Goal: Information Seeking & Learning: Learn about a topic

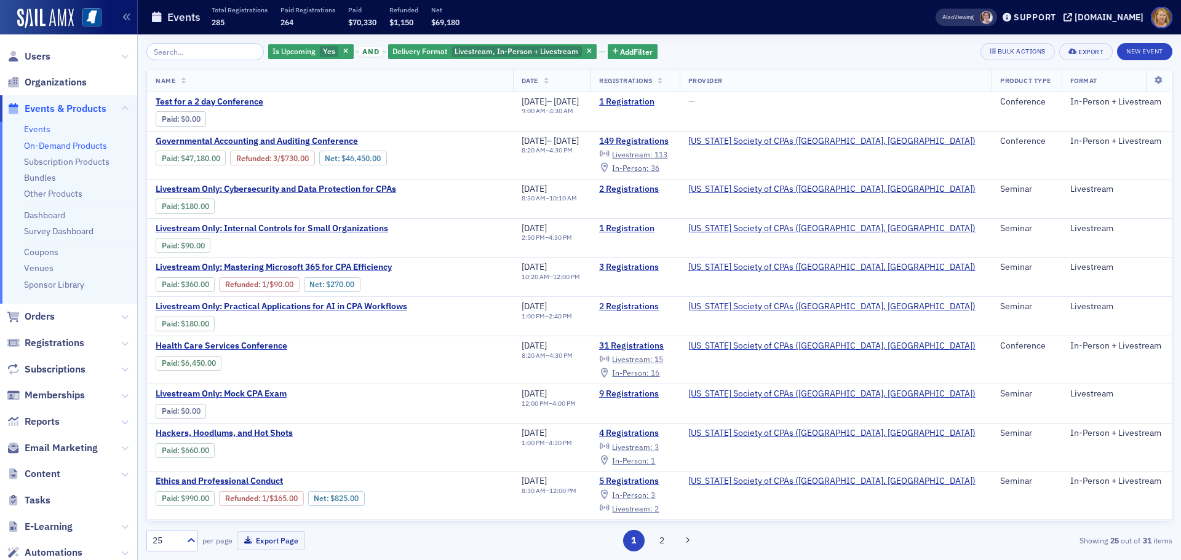
click at [84, 143] on link "On-Demand Products" at bounding box center [65, 145] width 83 height 11
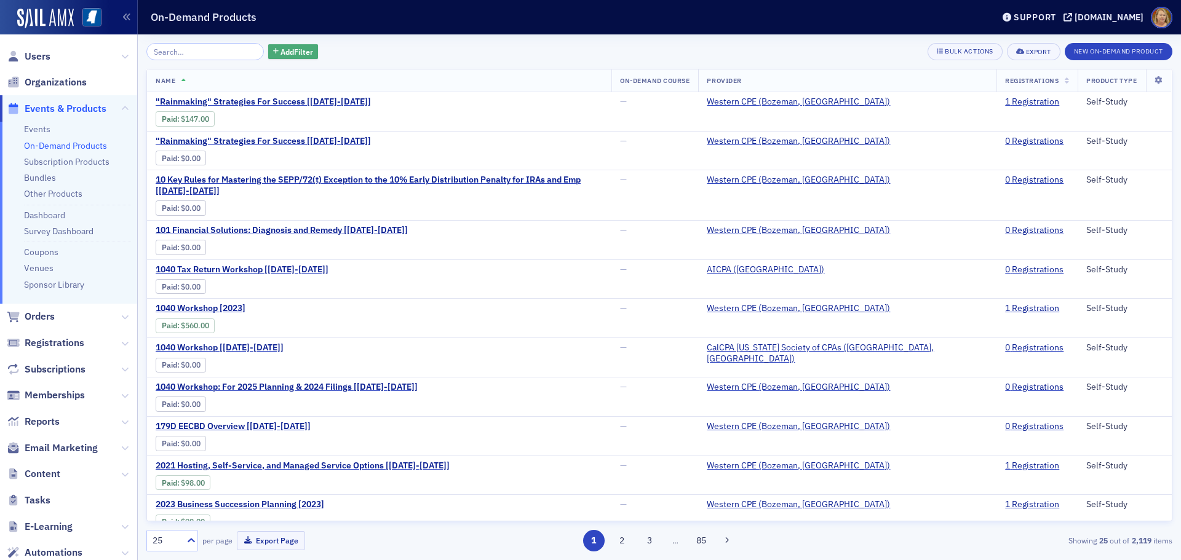
click at [284, 48] on span "Add Filter" at bounding box center [296, 51] width 33 height 11
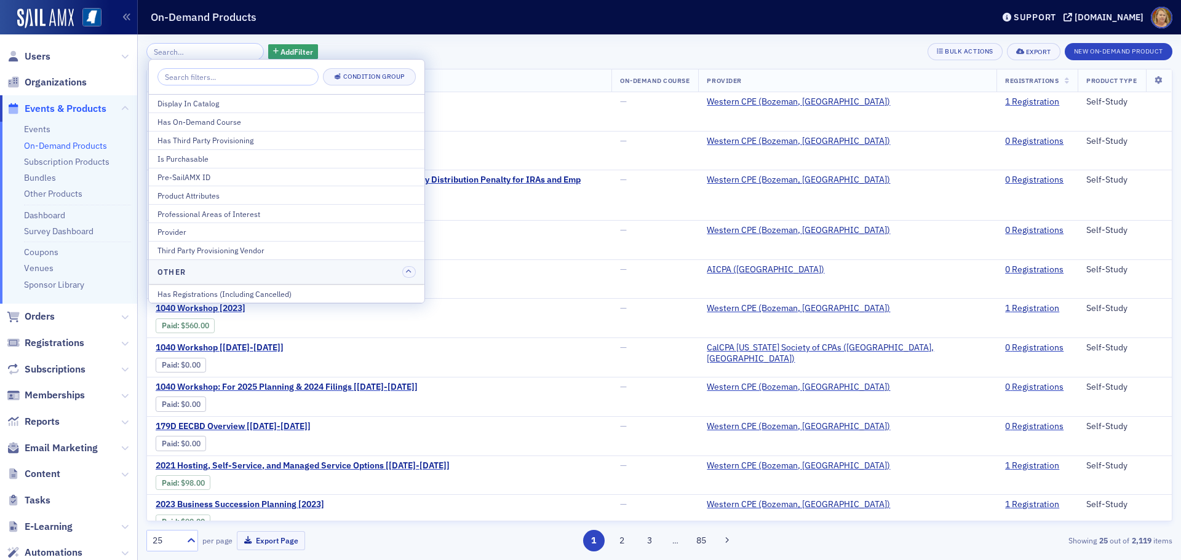
click at [357, 41] on div "Add Filter Bulk Actions Export New On-Demand Product Name On-Demand Course Prov…" at bounding box center [659, 297] width 1026 height 526
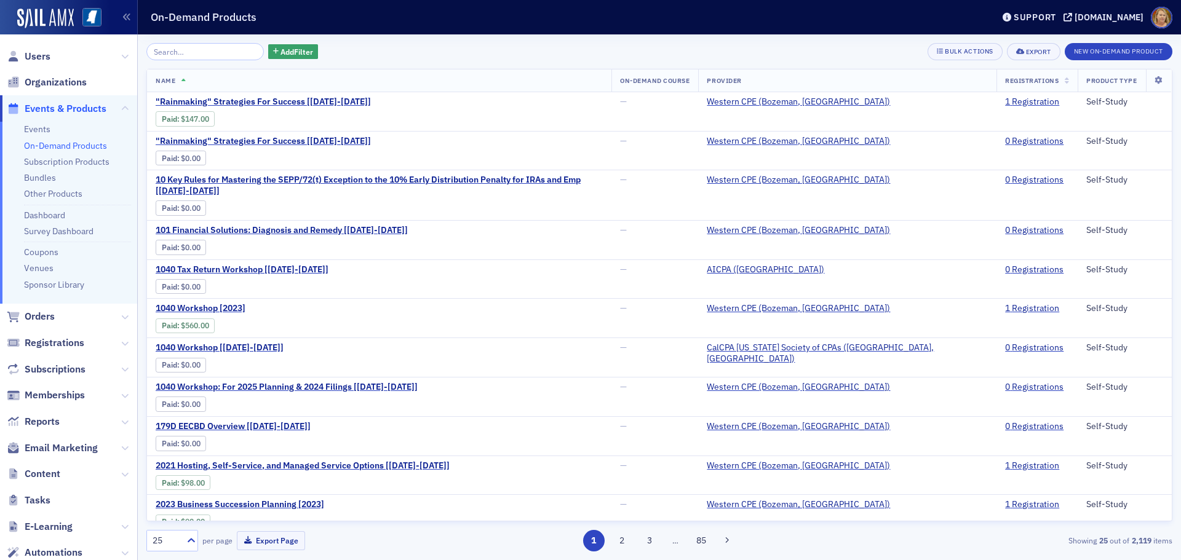
click at [82, 105] on span "Events & Products" at bounding box center [66, 109] width 82 height 14
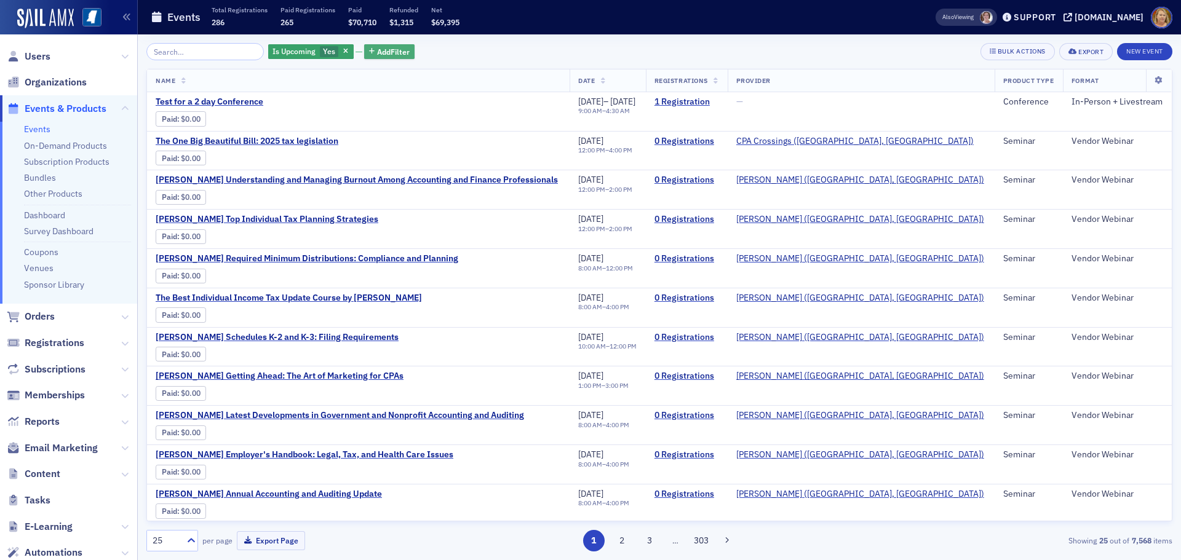
click at [377, 49] on span "Add Filter" at bounding box center [393, 51] width 33 height 11
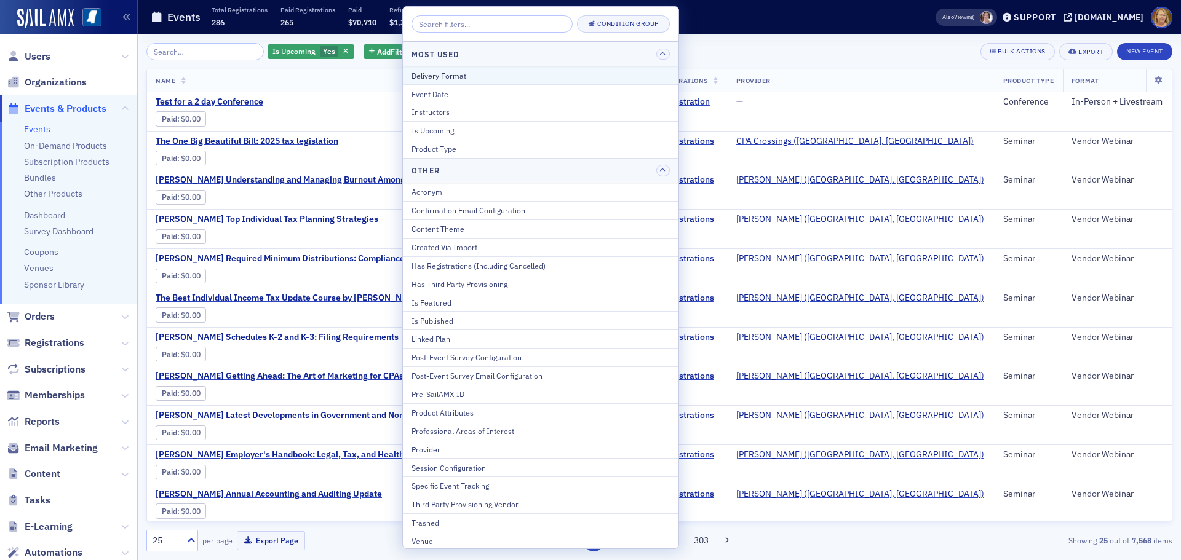
click at [451, 78] on div "Delivery Format" at bounding box center [540, 75] width 258 height 11
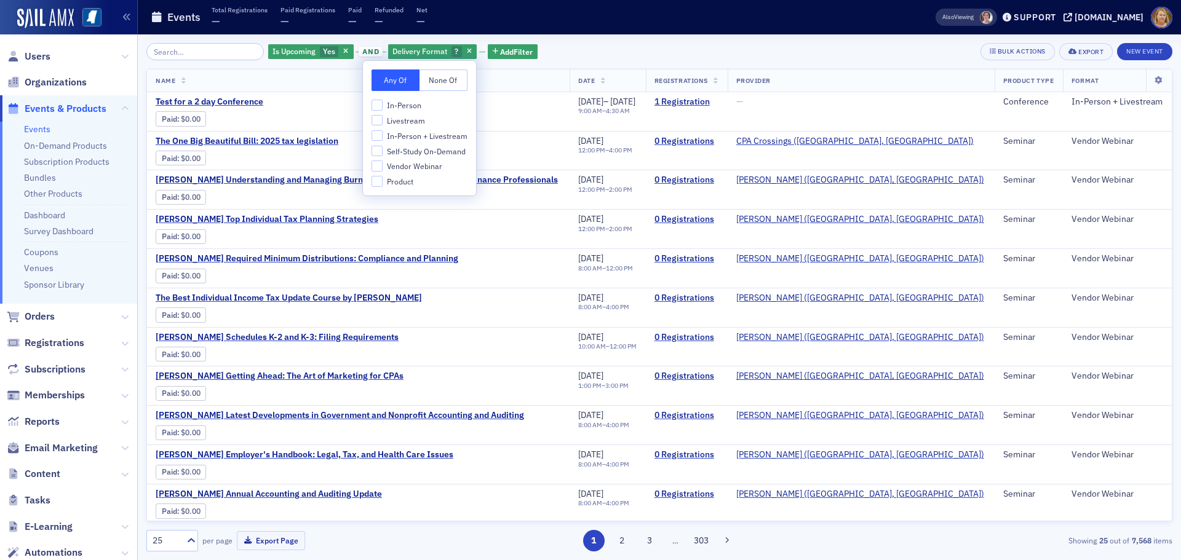
click at [407, 167] on span "Vendor Webinar" at bounding box center [414, 166] width 55 height 10
click at [383, 167] on input "Vendor Webinar" at bounding box center [377, 166] width 11 height 11
checkbox input "true"
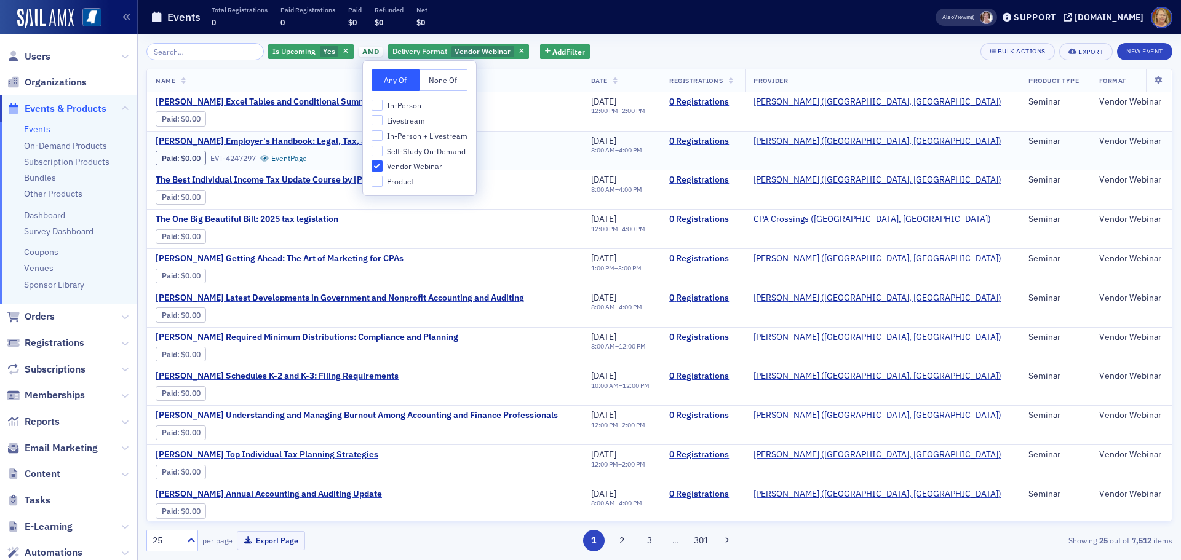
click at [535, 160] on div "Surgent's Employer's Handbook: Legal, Tax, and Health Care Issues Paid : $0.00 …" at bounding box center [365, 151] width 418 height 30
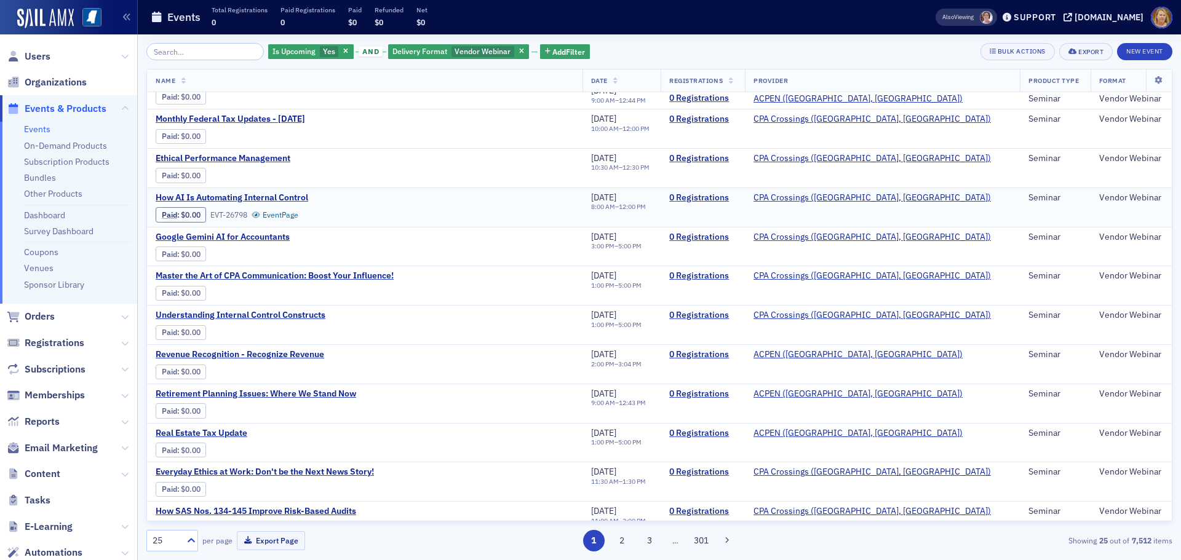
scroll to position [552, 0]
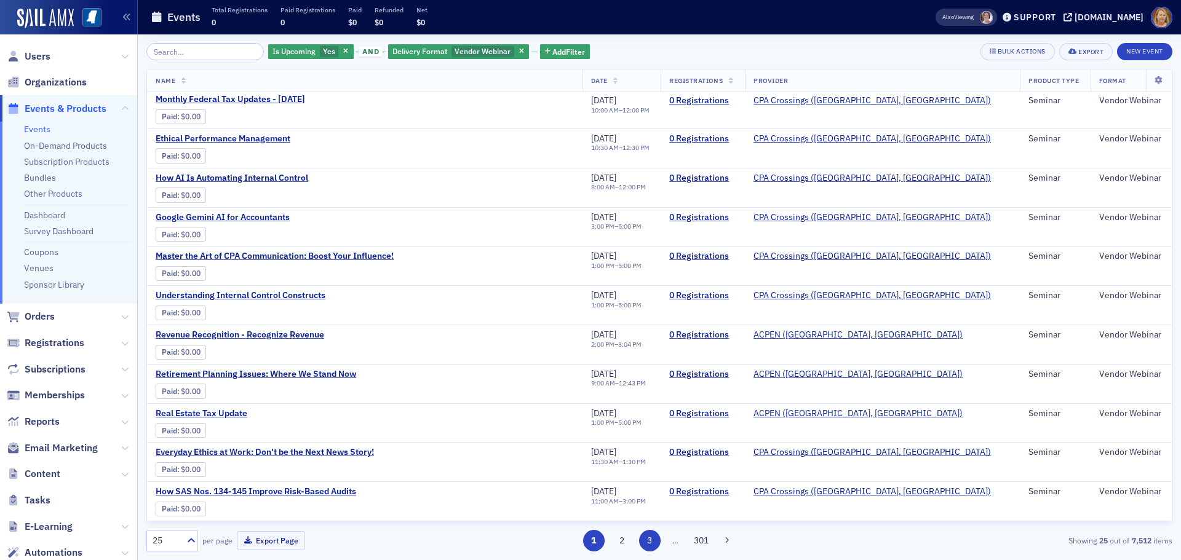
click at [653, 540] on button "3" at bounding box center [650, 541] width 22 height 22
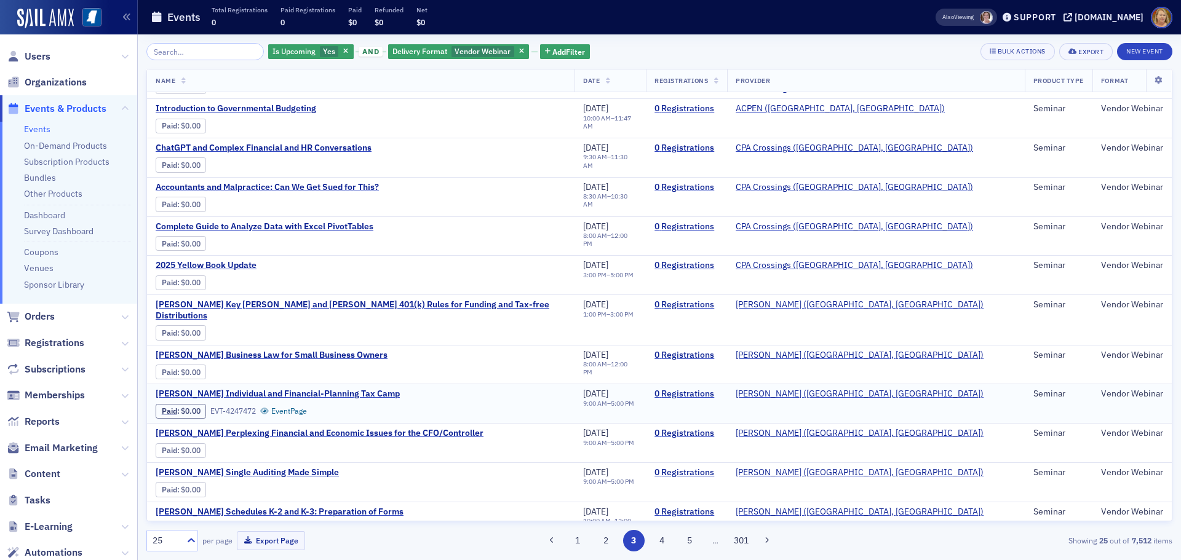
scroll to position [552, 0]
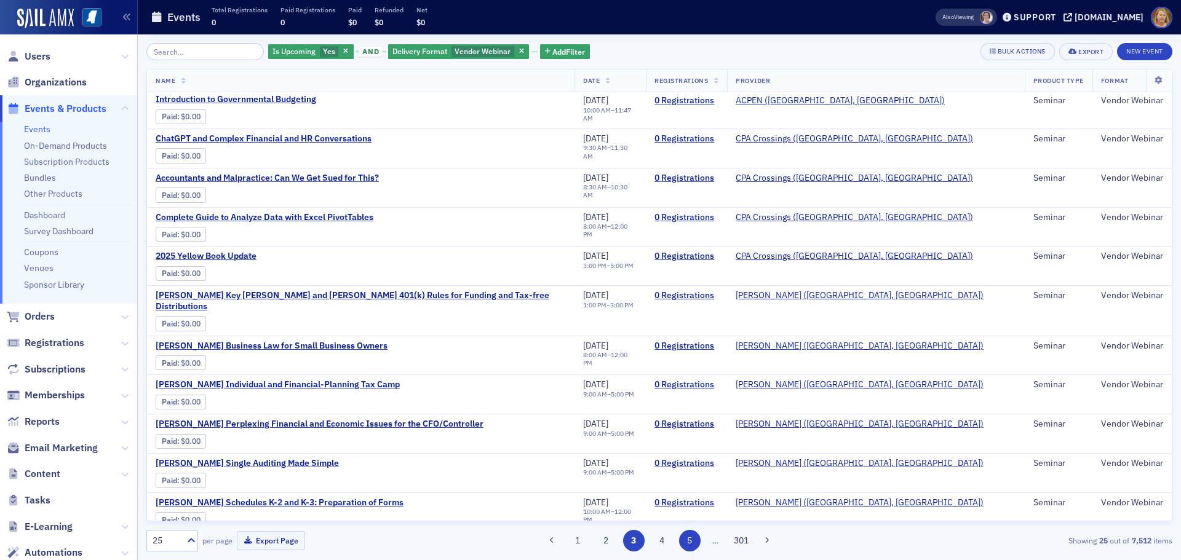
click at [696, 541] on button "5" at bounding box center [690, 541] width 22 height 22
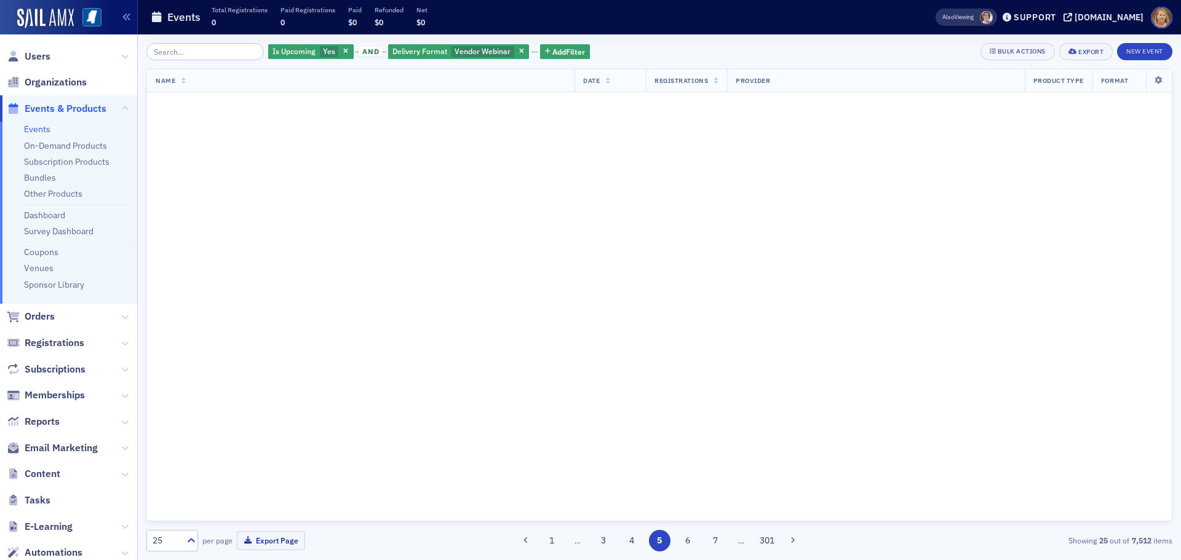
scroll to position [0, 0]
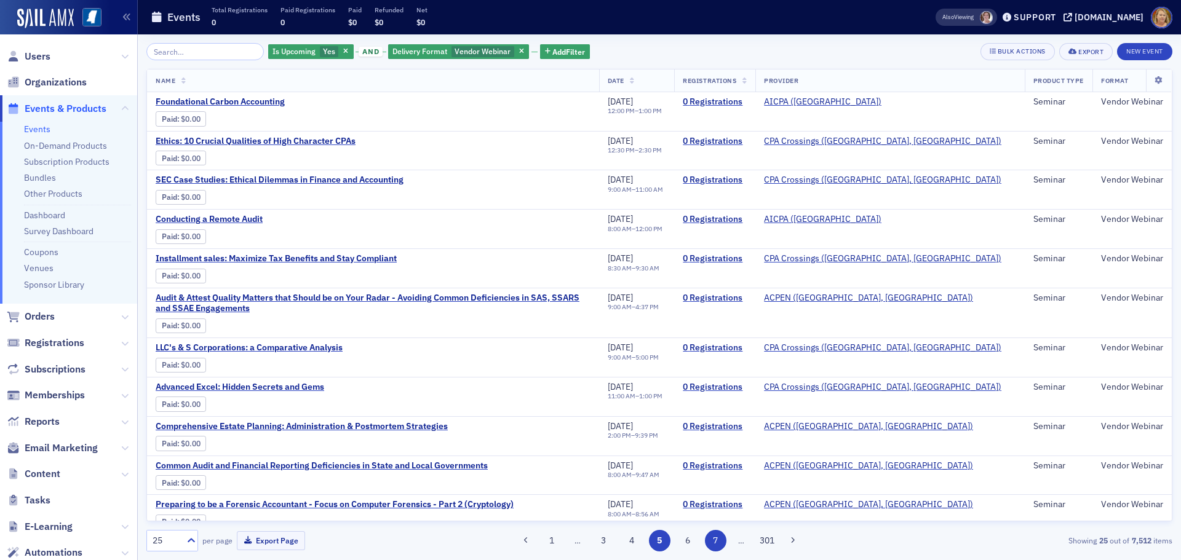
click at [713, 538] on button "7" at bounding box center [716, 541] width 22 height 22
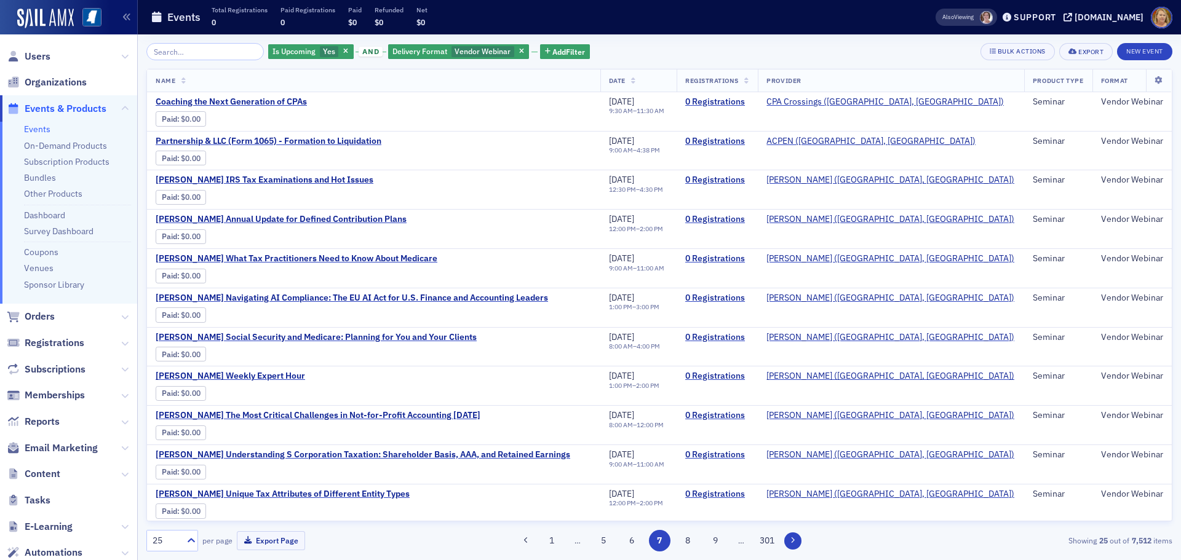
click at [797, 536] on button at bounding box center [792, 541] width 17 height 17
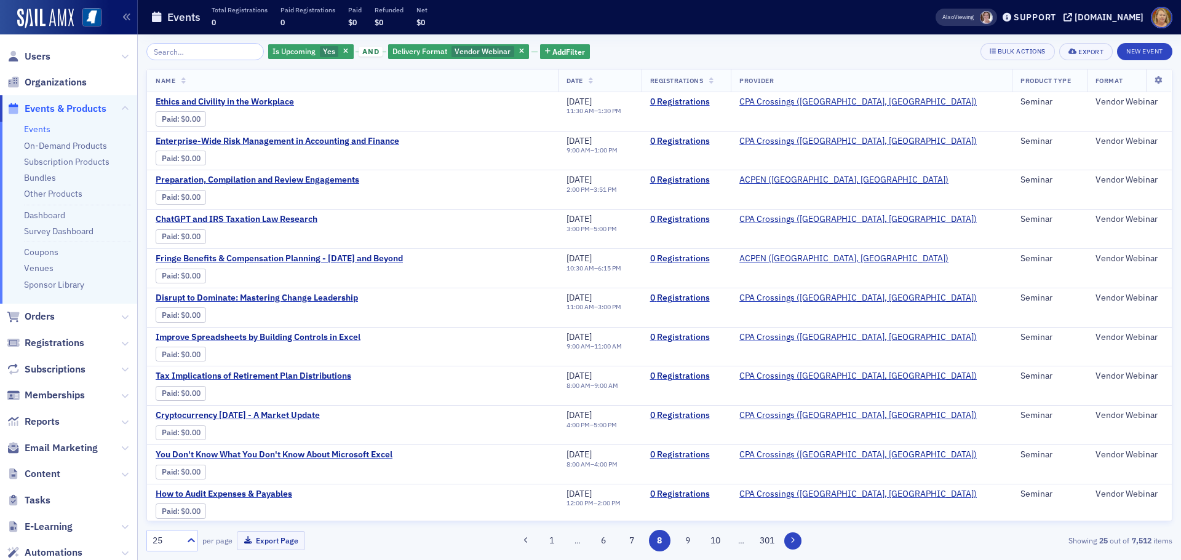
click at [797, 536] on button at bounding box center [792, 541] width 17 height 17
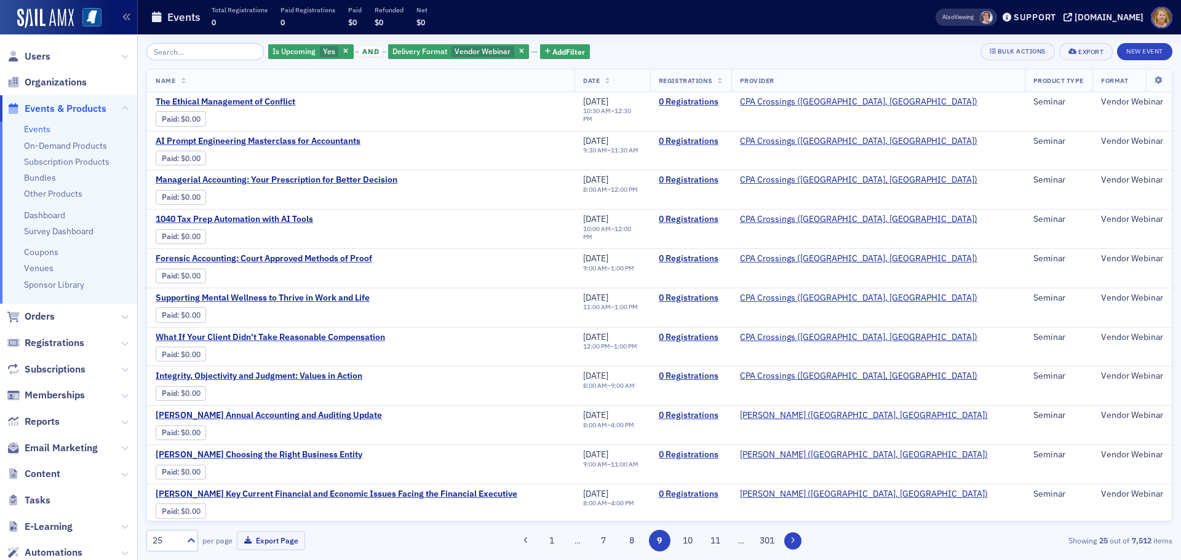
click at [797, 536] on button at bounding box center [792, 541] width 17 height 17
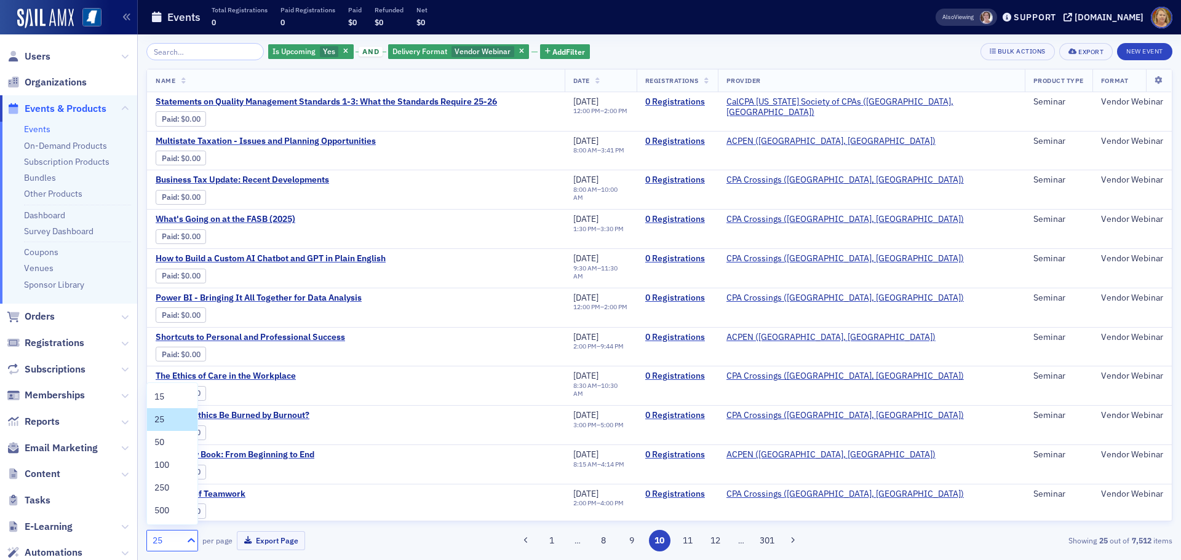
click at [186, 540] on icon at bounding box center [191, 540] width 12 height 12
click at [179, 464] on div "100" at bounding box center [172, 465] width 36 height 13
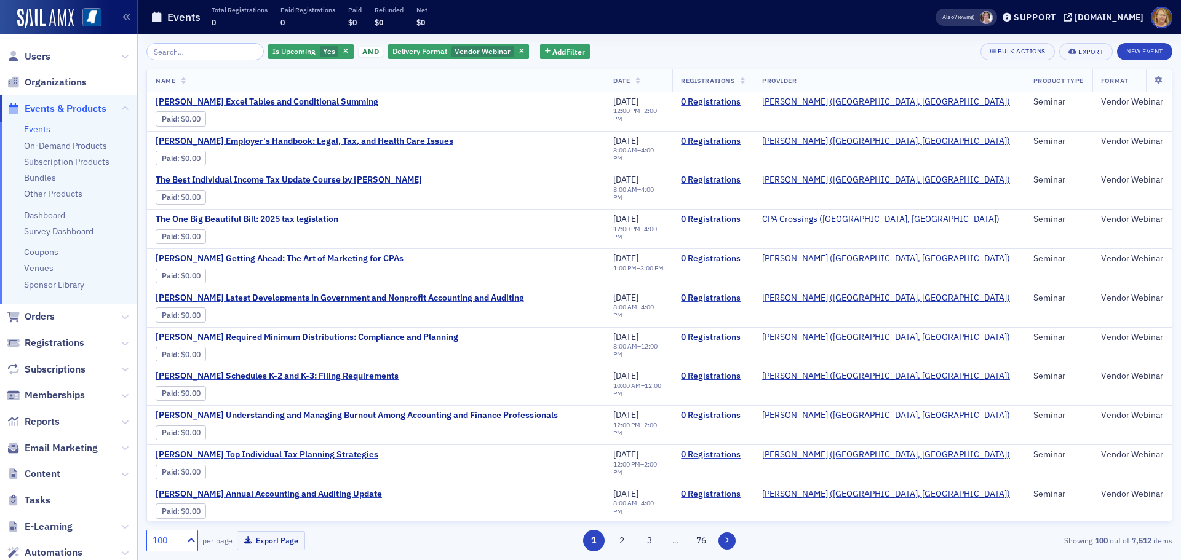
click at [728, 538] on icon at bounding box center [727, 540] width 5 height 7
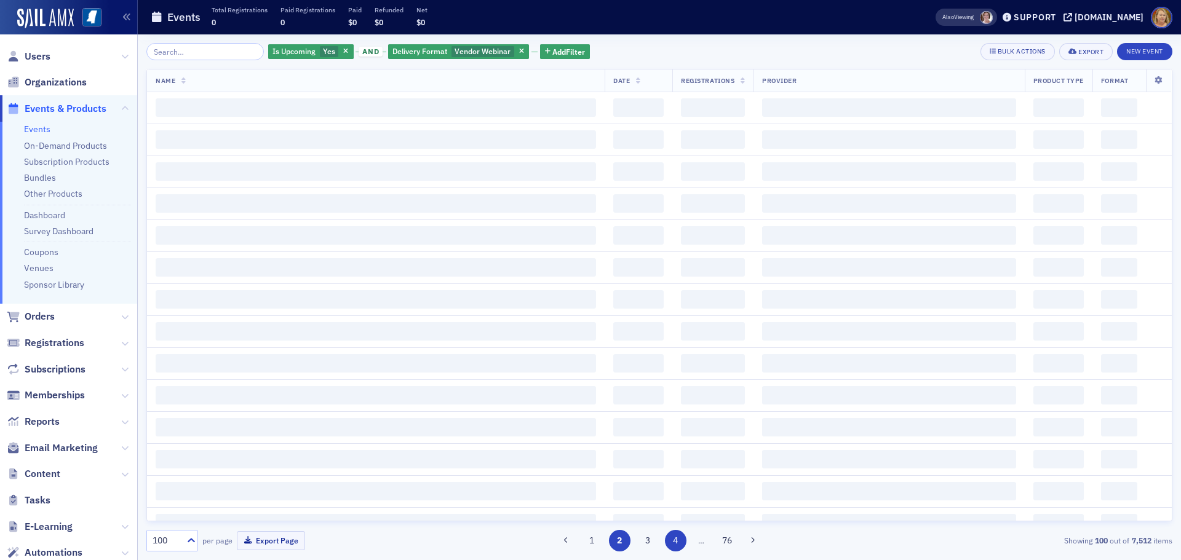
click at [682, 538] on button "4" at bounding box center [676, 541] width 22 height 22
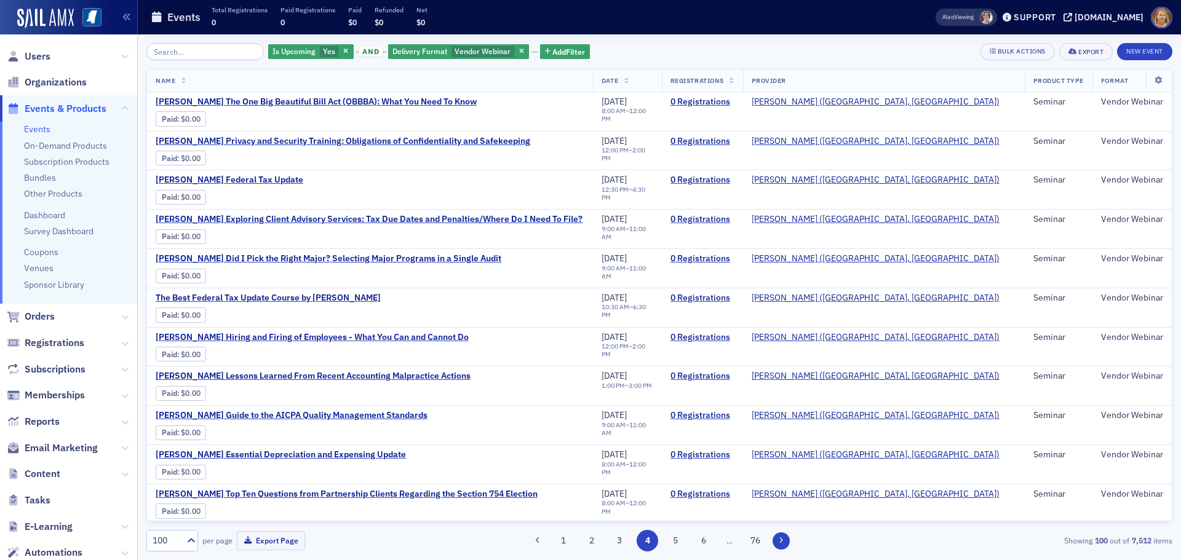
click at [779, 539] on icon at bounding box center [781, 540] width 5 height 7
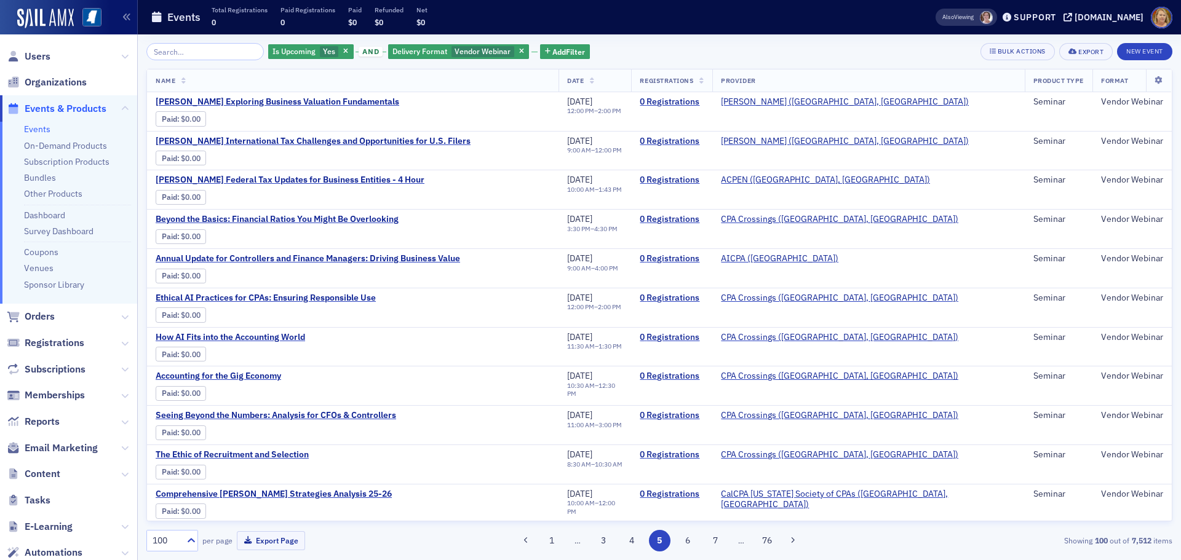
click at [779, 537] on div "1 … 3 4 5 6 7 … 76" at bounding box center [659, 541] width 333 height 22
click at [714, 539] on button "7" at bounding box center [716, 541] width 22 height 22
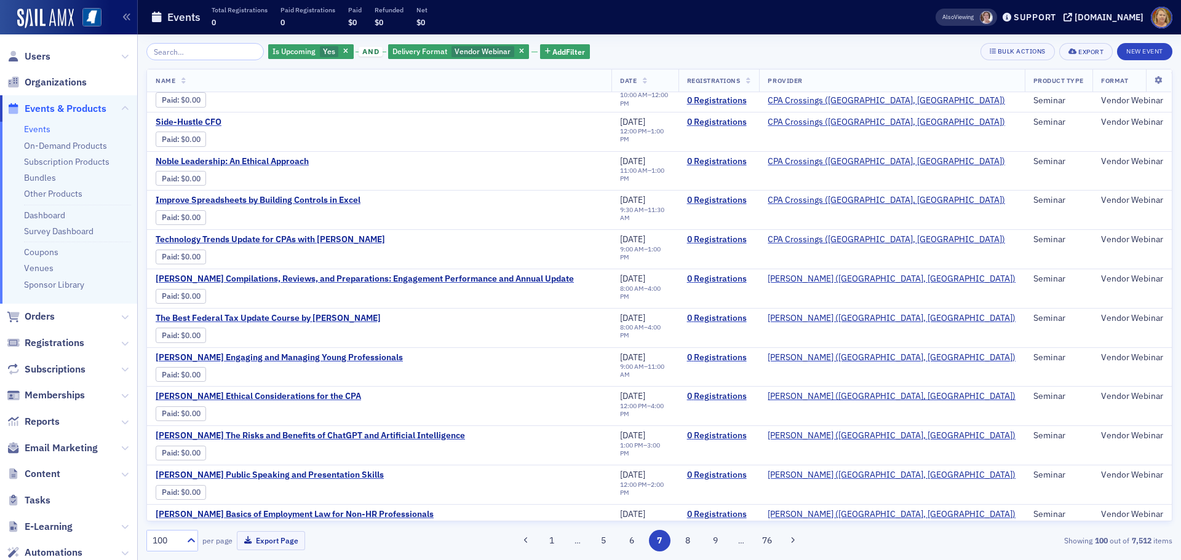
scroll to position [3507, 0]
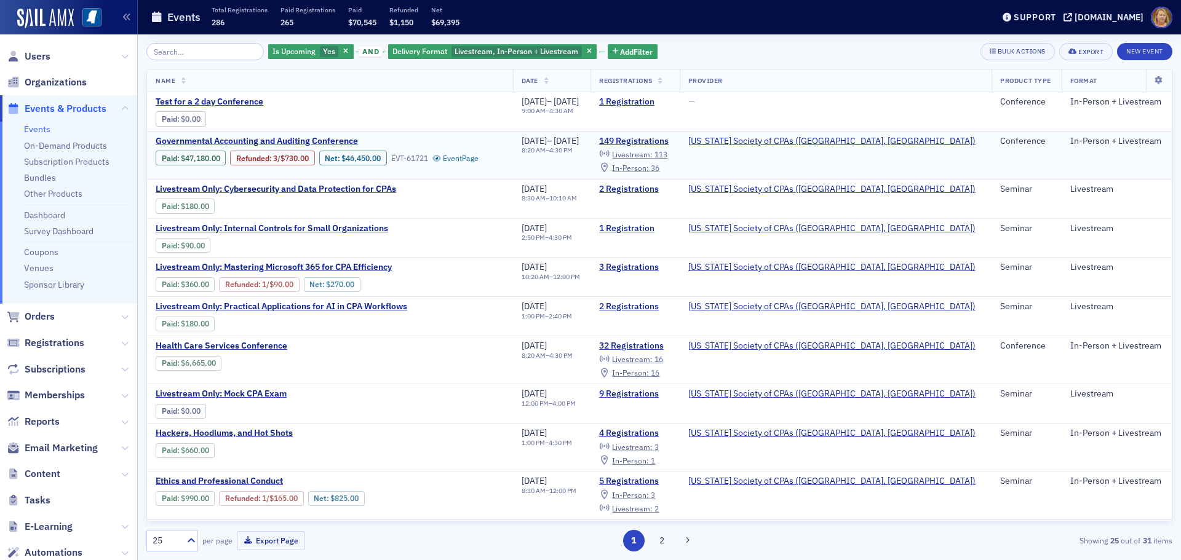
click at [247, 140] on span "Governmental Accounting and Auditing Conference" at bounding box center [259, 141] width 207 height 11
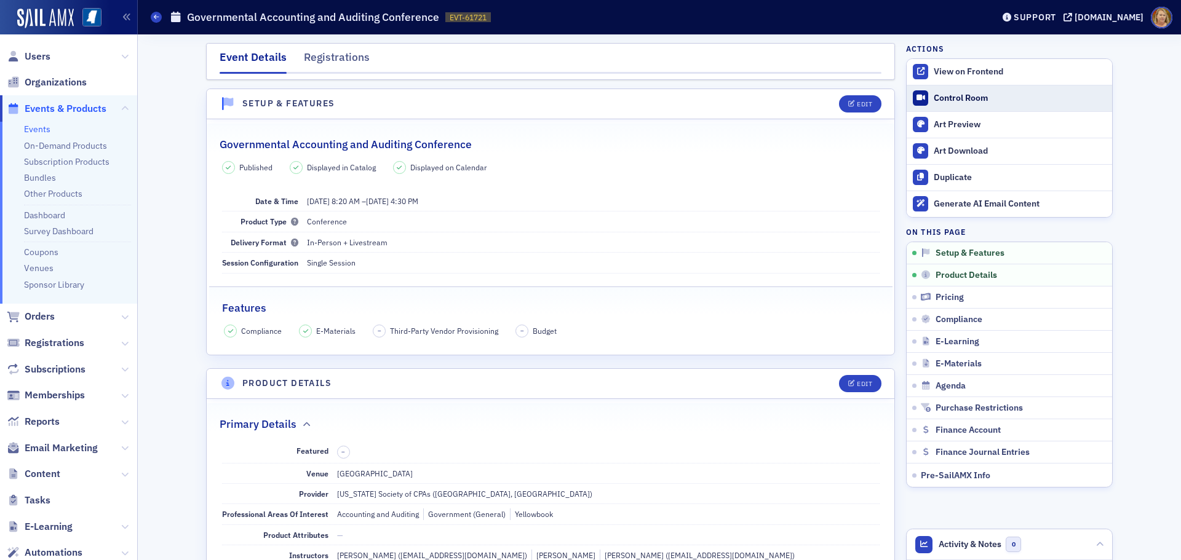
click at [947, 97] on div "Control Room" at bounding box center [1020, 98] width 172 height 11
click at [945, 71] on div "View on Frontend" at bounding box center [1020, 71] width 172 height 11
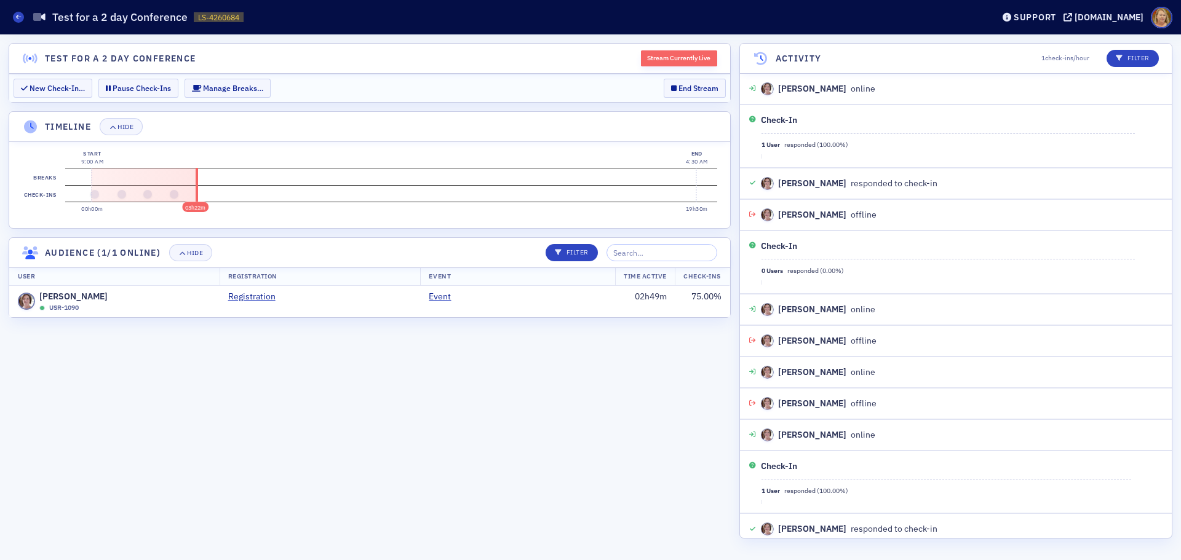
scroll to position [165, 0]
